Goal: Entertainment & Leisure: Consume media (video, audio)

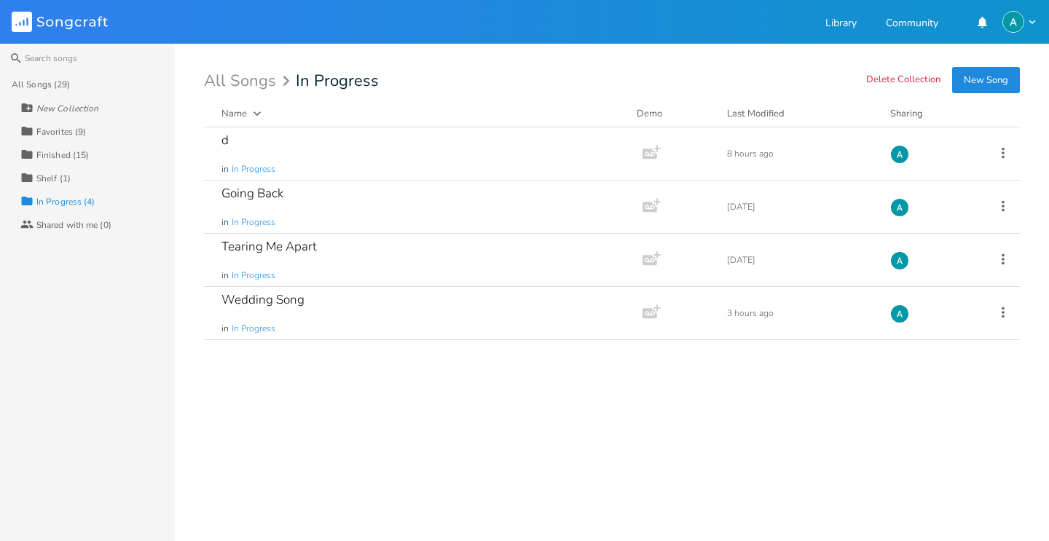
click at [75, 129] on div "Favorites (9)" at bounding box center [61, 131] width 50 height 9
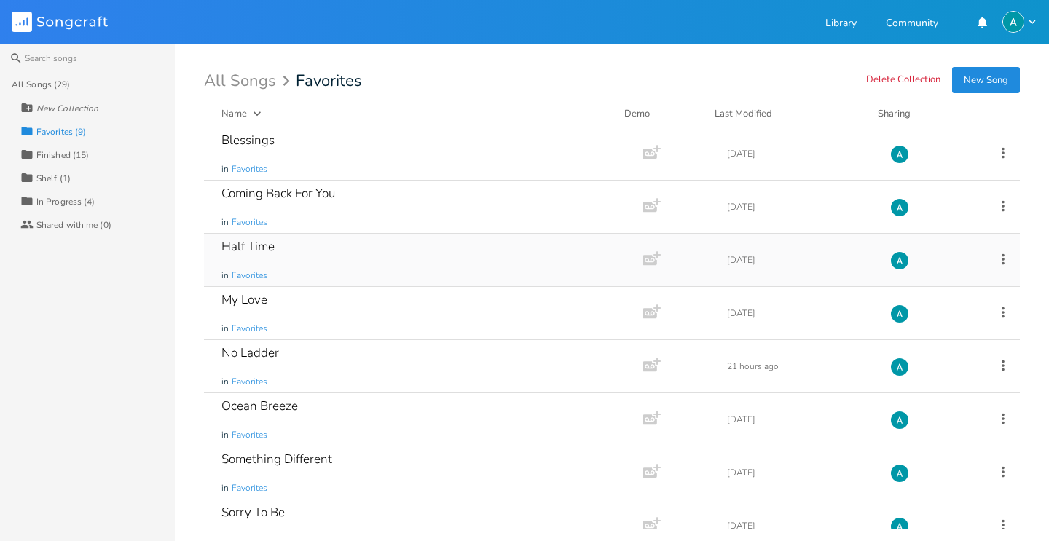
click at [318, 264] on div "Half Time in Favorites" at bounding box center [420, 260] width 398 height 52
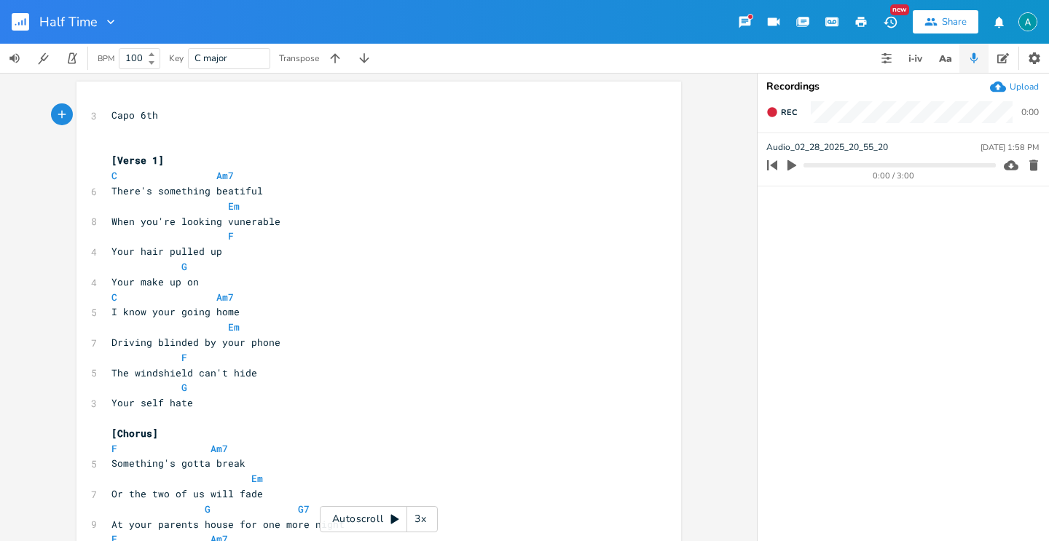
click at [9, 21] on div "Half Time" at bounding box center [59, 22] width 118 height 44
click at [15, 21] on rect "button" at bounding box center [20, 21] width 17 height 17
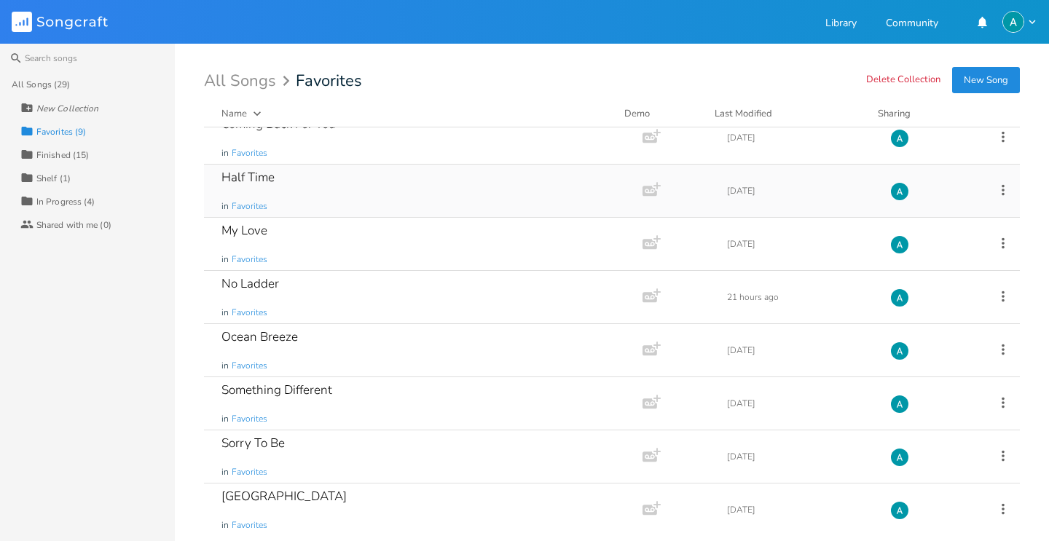
scroll to position [76, 0]
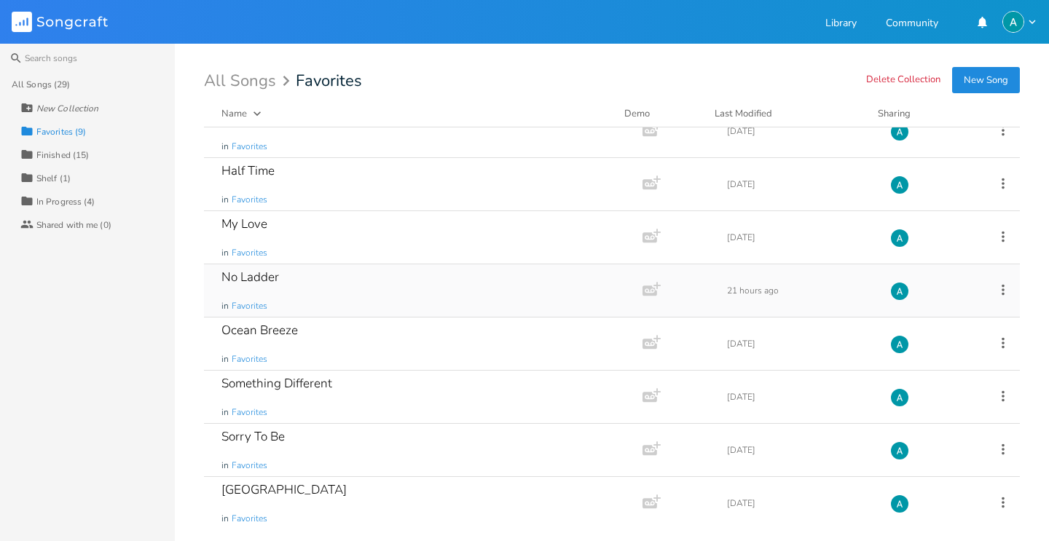
click at [398, 300] on div "No Ladder in Favorites" at bounding box center [420, 290] width 398 height 52
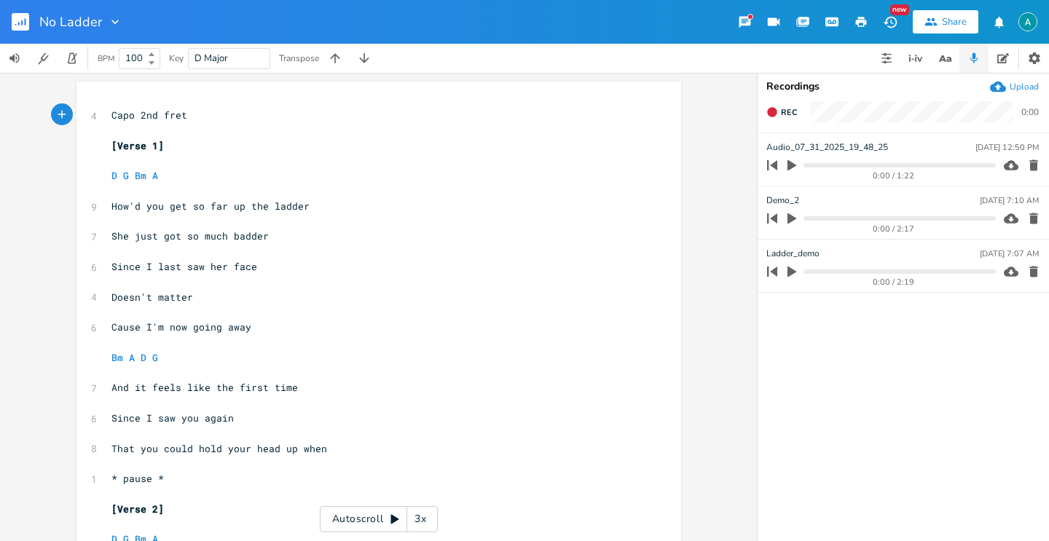
scroll to position [1, 0]
click at [347, 516] on div "Autoscroll 3x" at bounding box center [379, 519] width 118 height 26
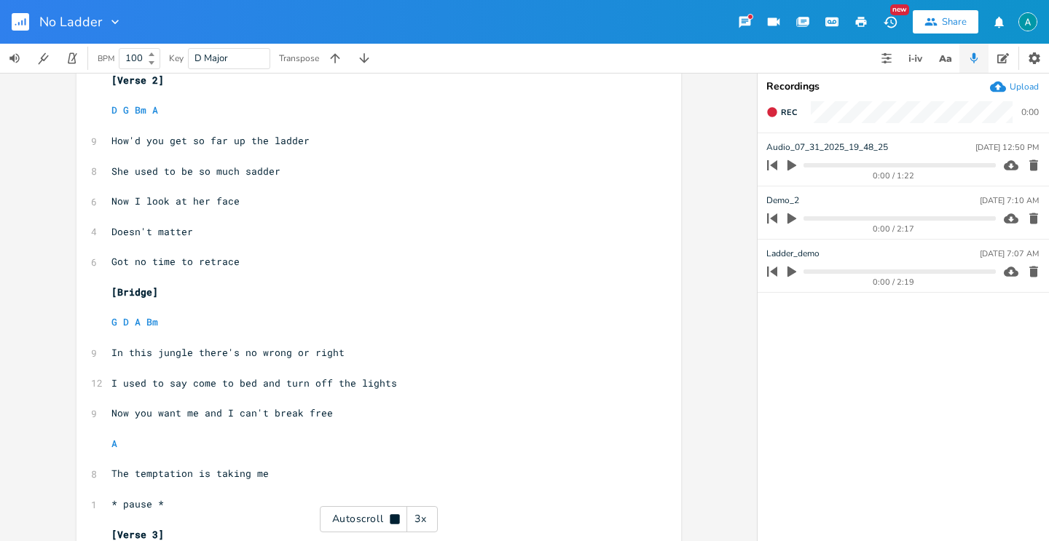
click at [427, 523] on div "3x" at bounding box center [420, 519] width 26 height 26
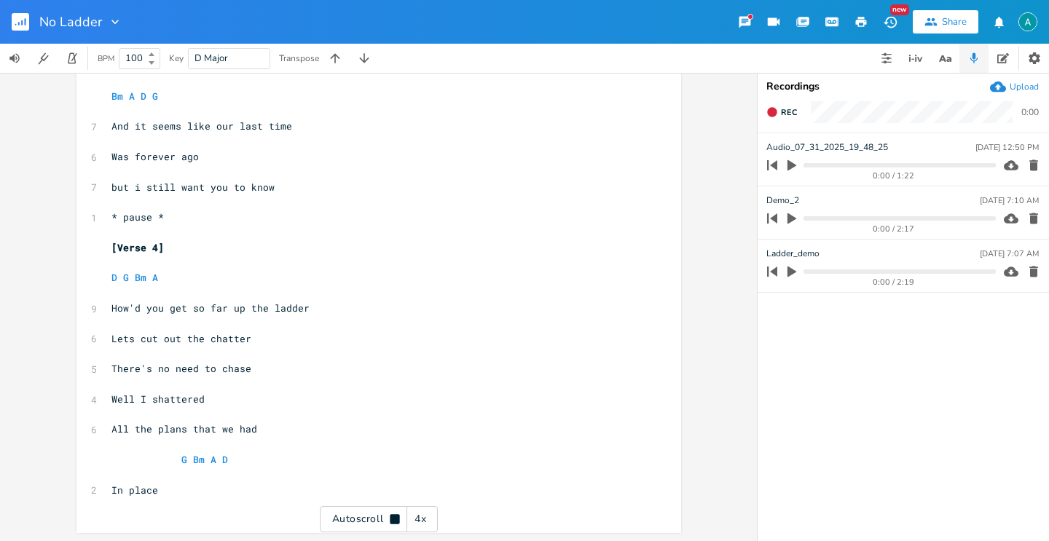
scroll to position [1080, 0]
click at [384, 507] on div "Autoscroll 4x" at bounding box center [379, 519] width 118 height 26
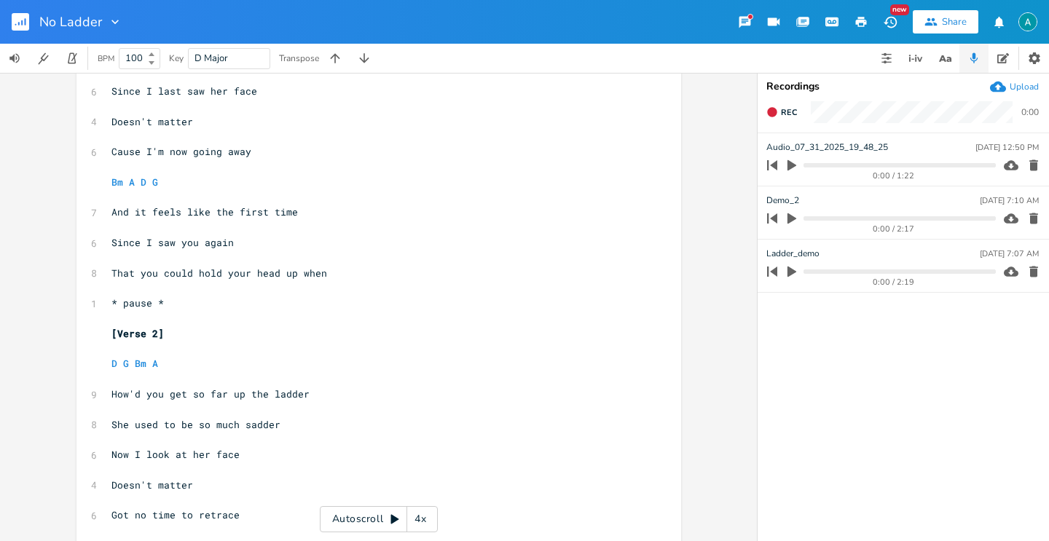
scroll to position [0, 0]
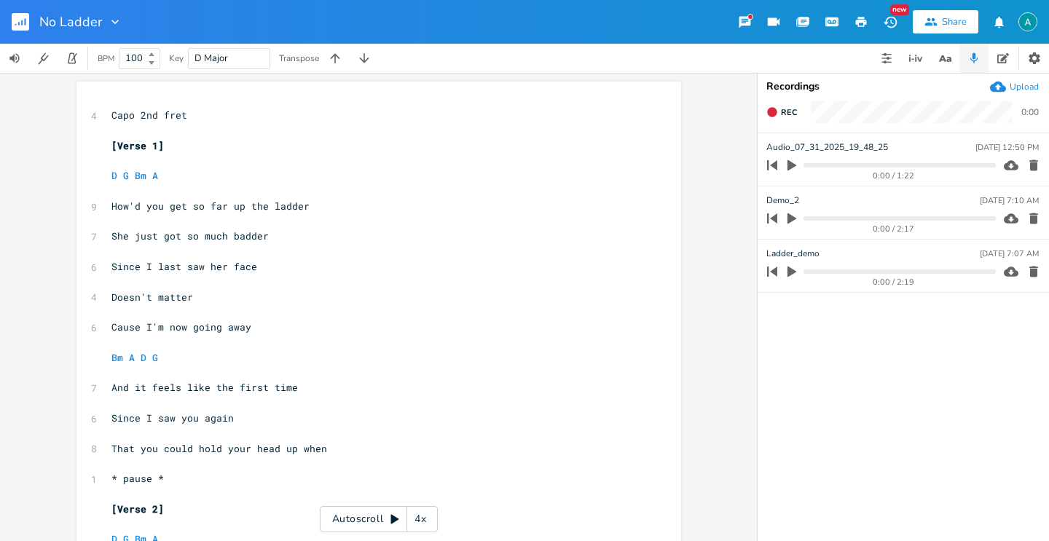
click at [382, 524] on div "Autoscroll 4x" at bounding box center [379, 519] width 118 height 26
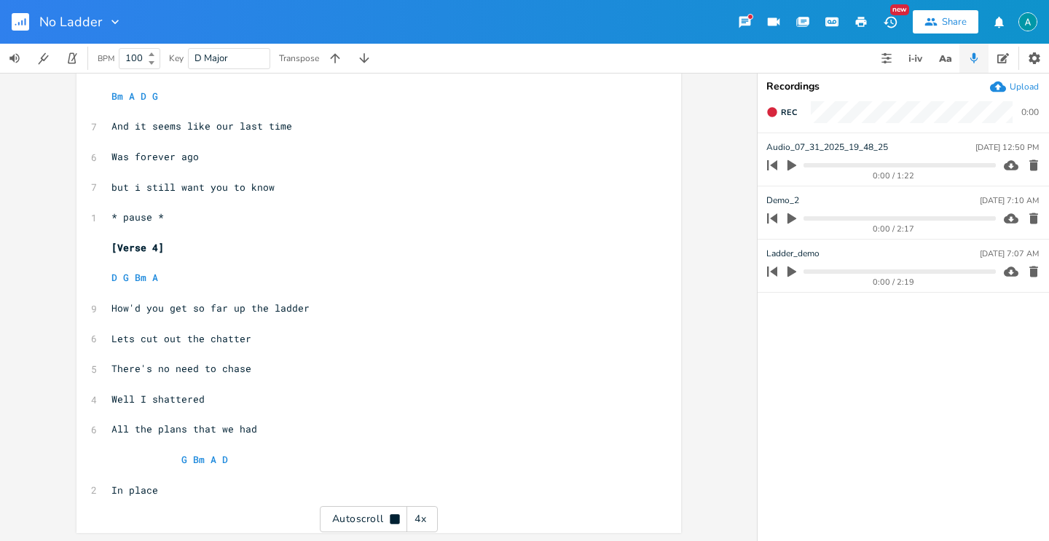
scroll to position [1080, 0]
click at [376, 516] on div "Autoscroll 4x" at bounding box center [379, 519] width 118 height 26
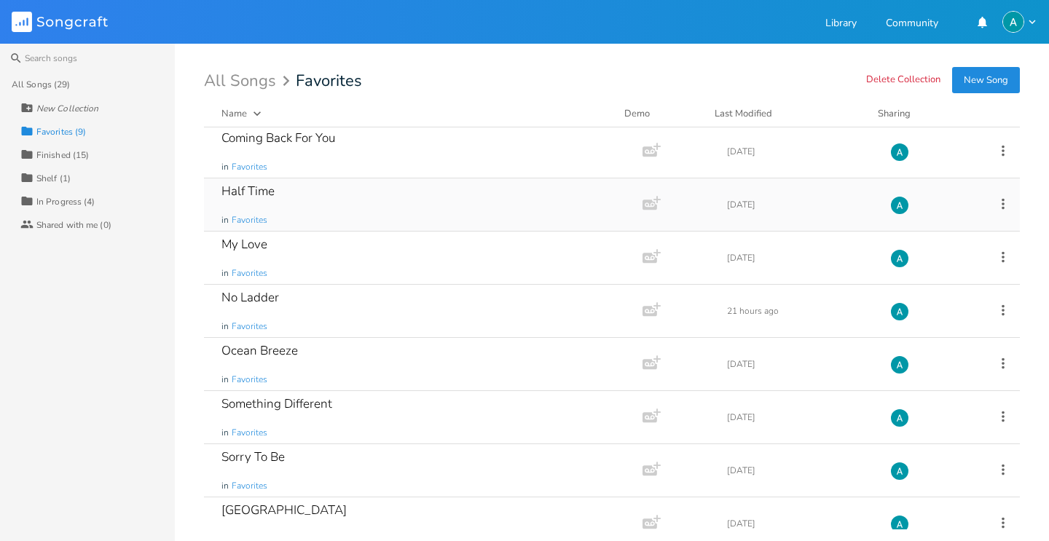
scroll to position [76, 0]
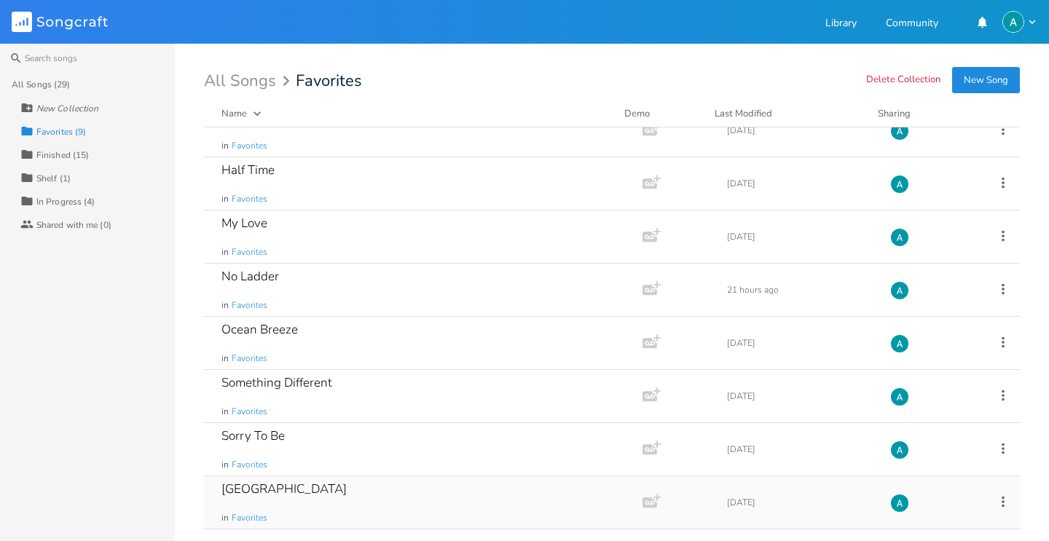
click at [344, 488] on div "South Sea in Favorites" at bounding box center [420, 502] width 398 height 52
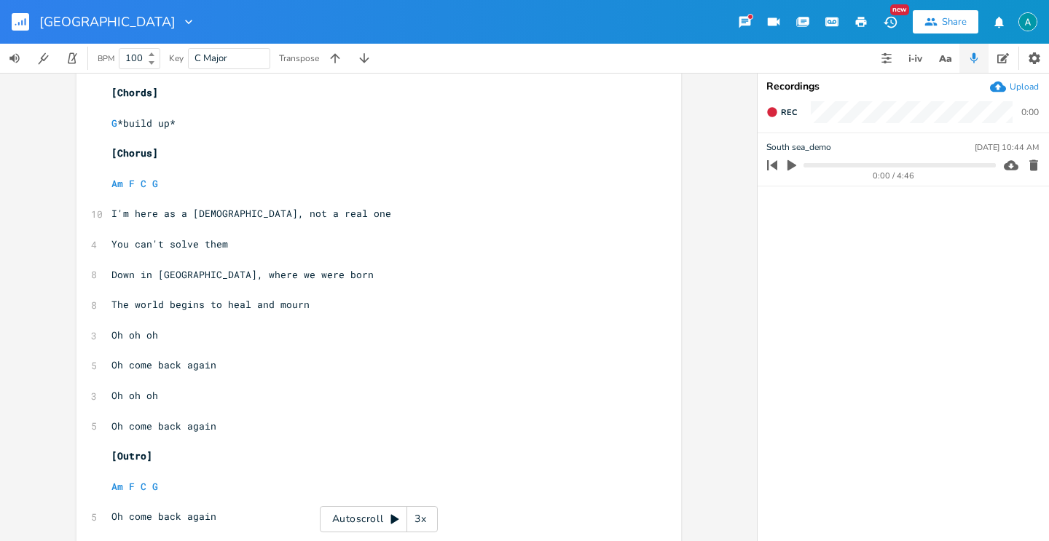
scroll to position [1686, 0]
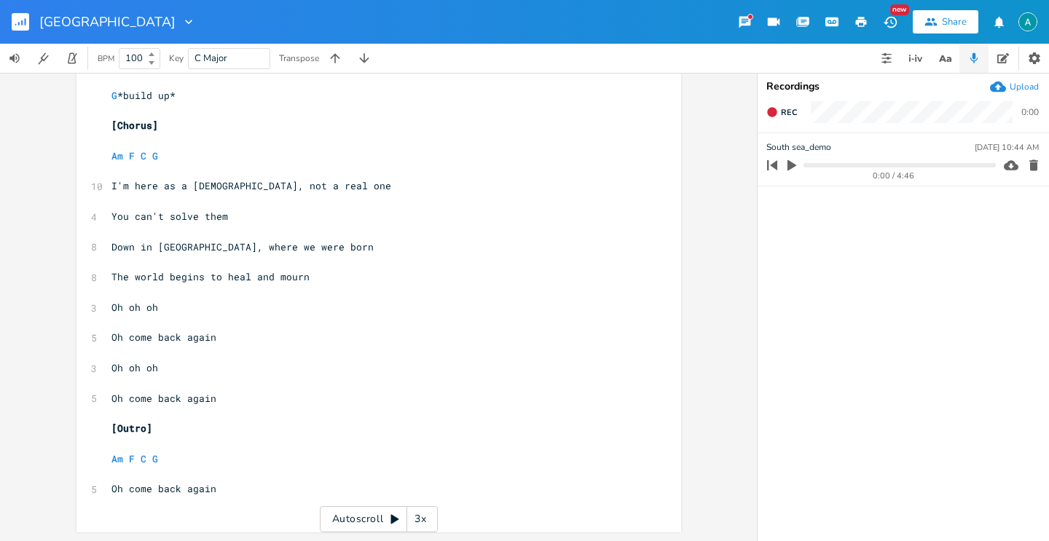
click at [20, 32] on button "button" at bounding box center [26, 21] width 29 height 35
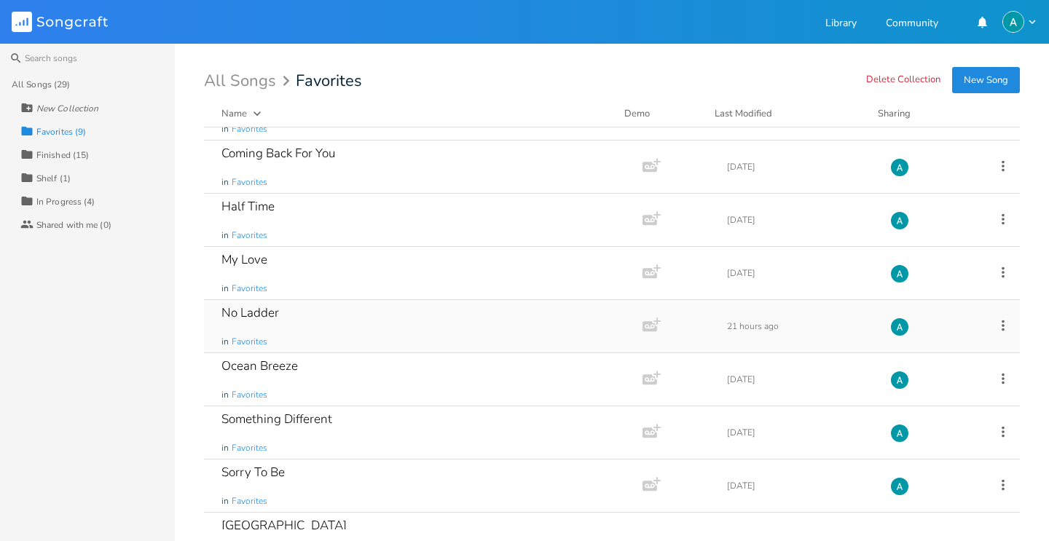
scroll to position [76, 0]
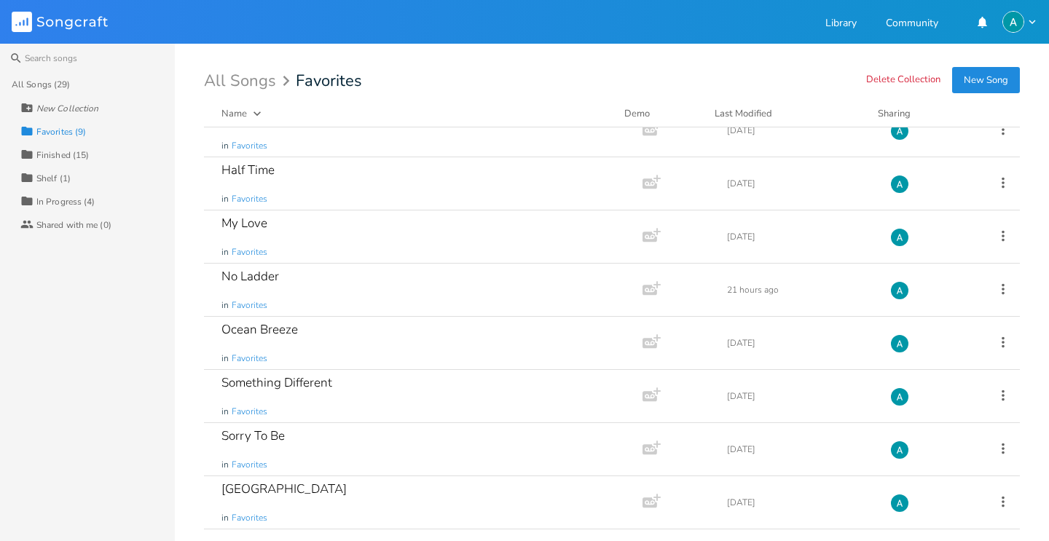
click at [95, 191] on div "Collection In Progress (4)" at bounding box center [97, 200] width 154 height 23
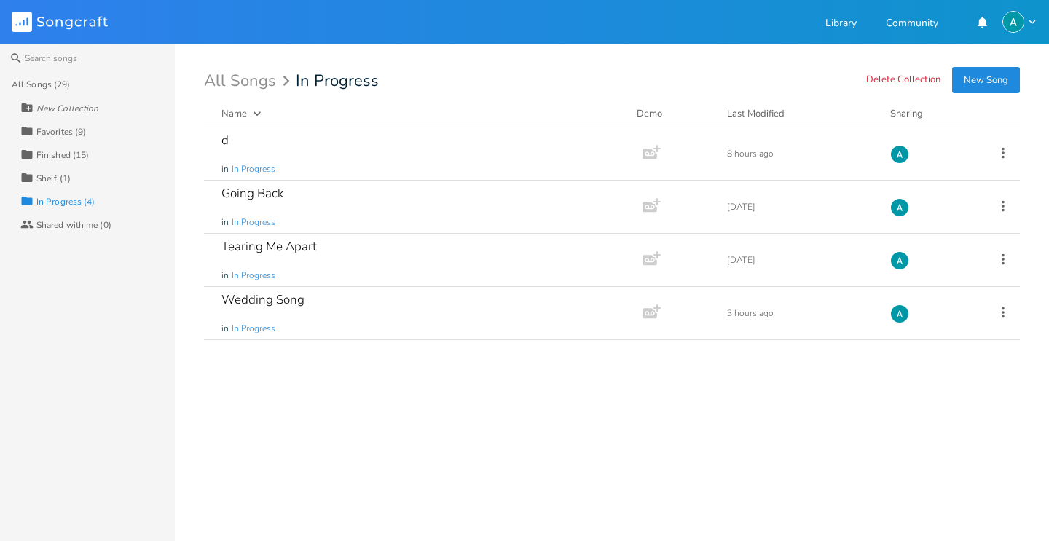
click at [299, 355] on div "d in In Progress Add Demo 8 hours ago Going Back in In Progress Add Demo [DATE]…" at bounding box center [612, 328] width 816 height 402
click at [490, 218] on div "Going Back in In Progress" at bounding box center [420, 207] width 398 height 52
click at [1003, 206] on icon at bounding box center [1003, 206] width 16 height 16
click at [915, 348] on span "[PERSON_NAME]" at bounding box center [910, 352] width 39 height 10
